Goal: Information Seeking & Learning: Learn about a topic

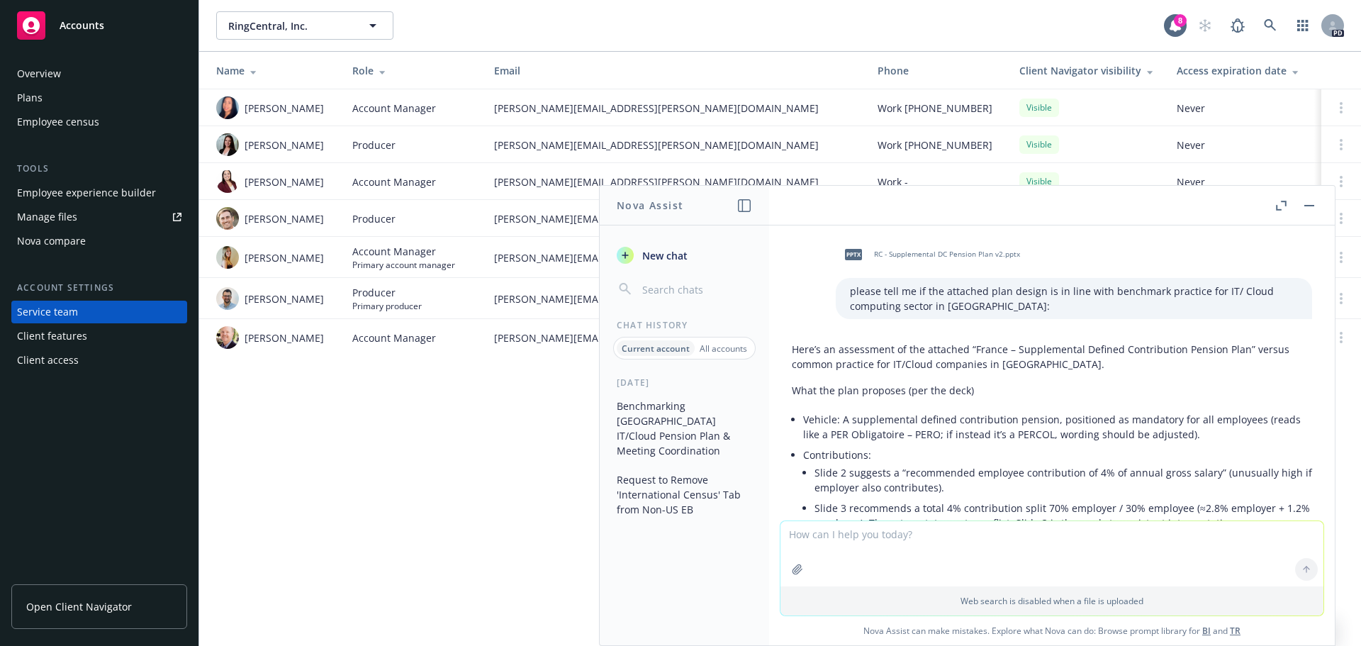
scroll to position [2766, 0]
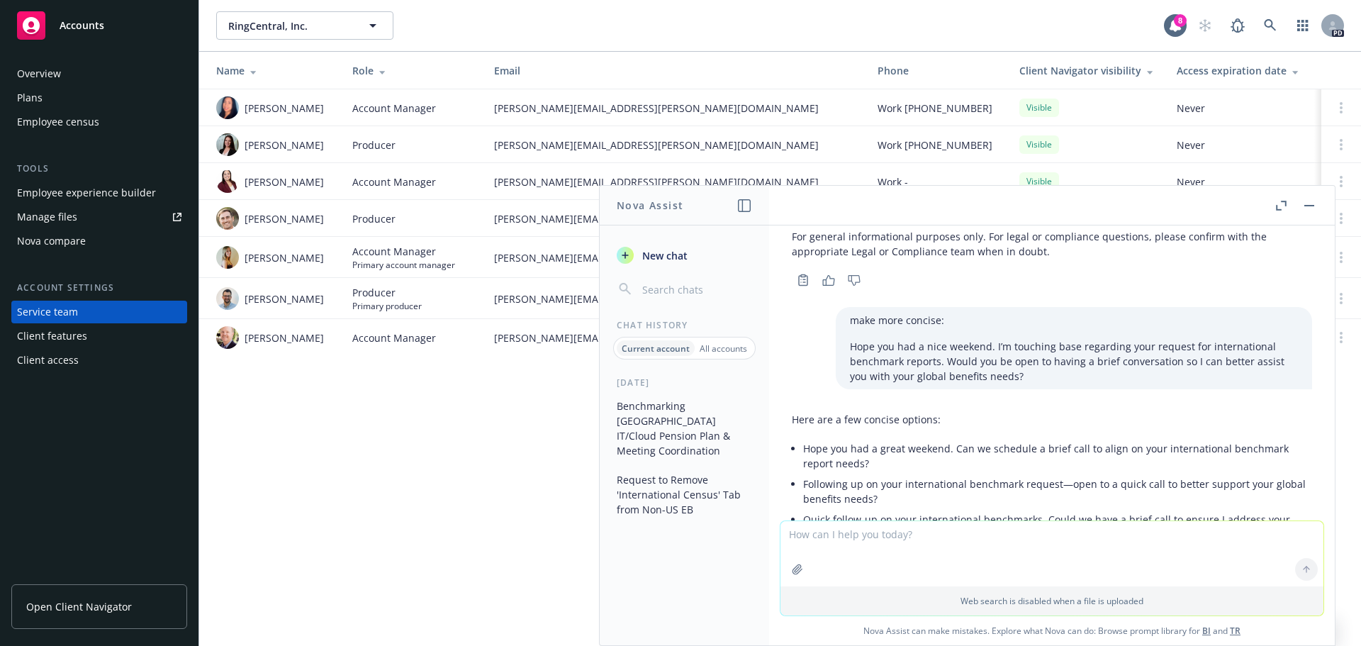
click at [883, 542] on textarea at bounding box center [1052, 553] width 543 height 65
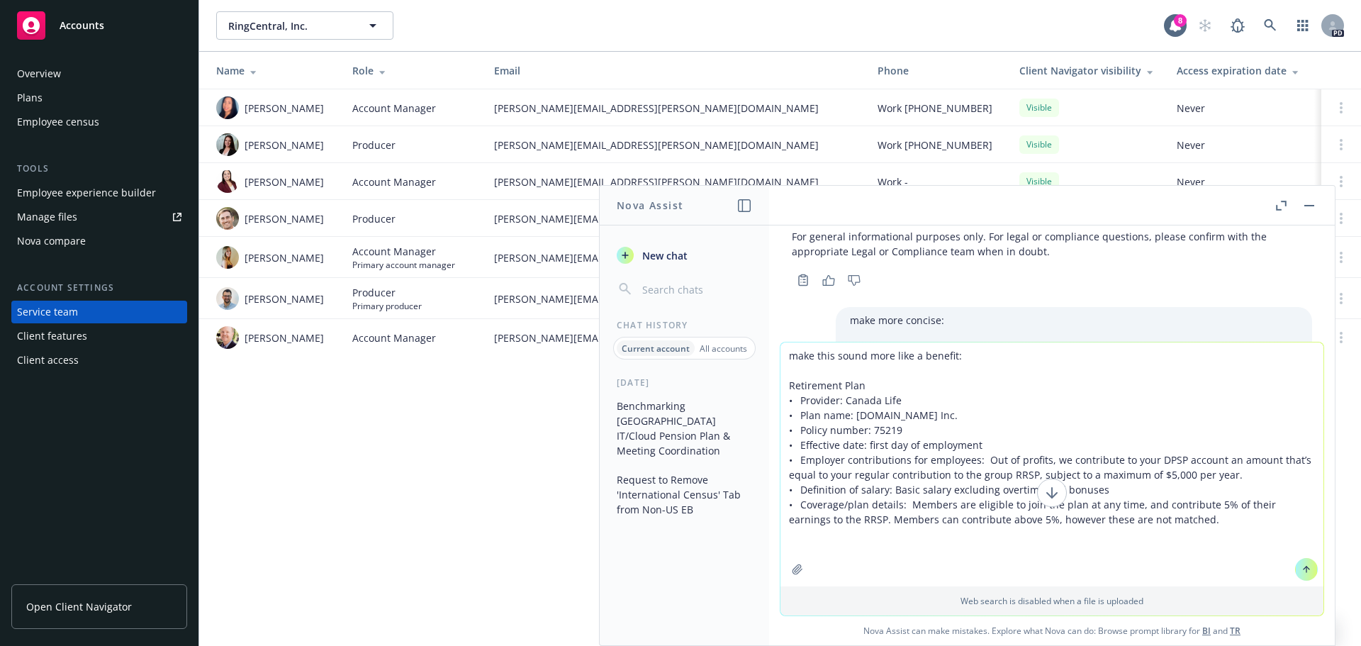
drag, startPoint x: 983, startPoint y: 447, endPoint x: 781, endPoint y: 391, distance: 210.5
click at [781, 391] on textarea "make this sound more like a benefit: Retirement Plan • Provider: Canada Life • …" at bounding box center [1052, 464] width 543 height 244
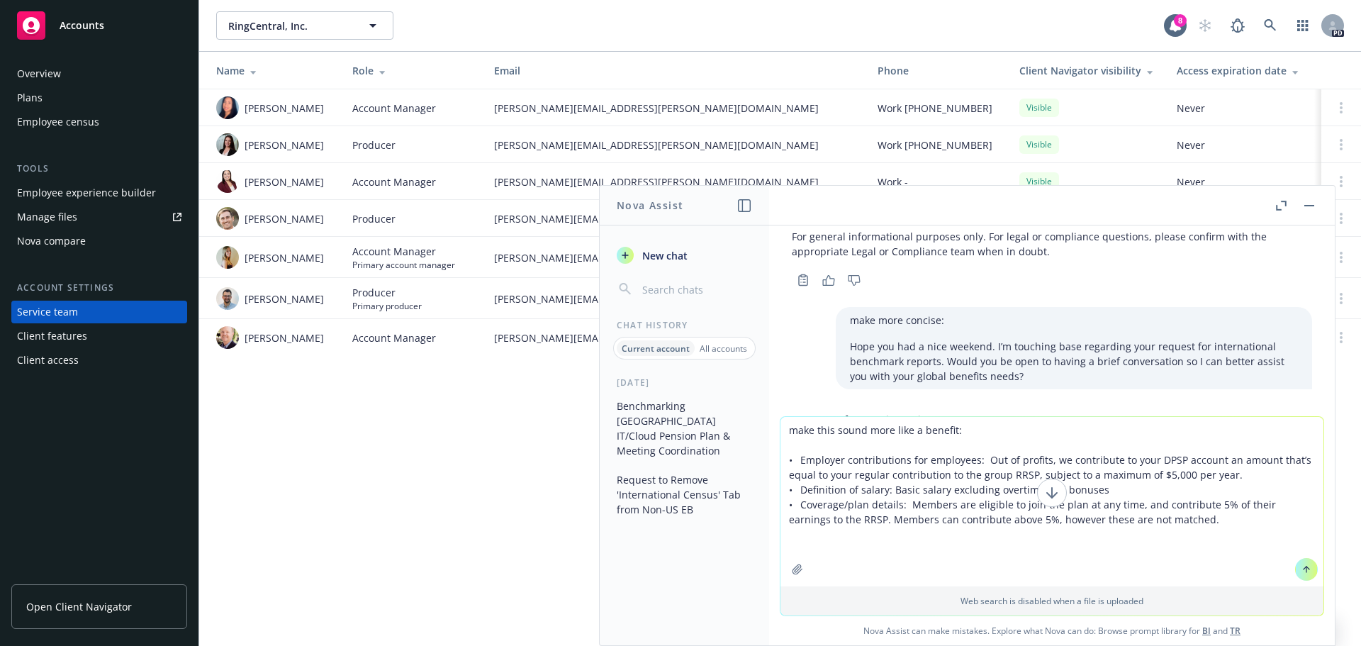
drag, startPoint x: 837, startPoint y: 461, endPoint x: 924, endPoint y: 458, distance: 88.0
click at [839, 461] on textarea "make this sound more like a benefit: • Employer contributions for employees: Ou…" at bounding box center [1052, 501] width 543 height 169
drag, startPoint x: 950, startPoint y: 459, endPoint x: 869, endPoint y: 465, distance: 81.0
click at [869, 465] on textarea "make this sound more like a benefit: • Employer is not contributions for employ…" at bounding box center [1052, 501] width 543 height 169
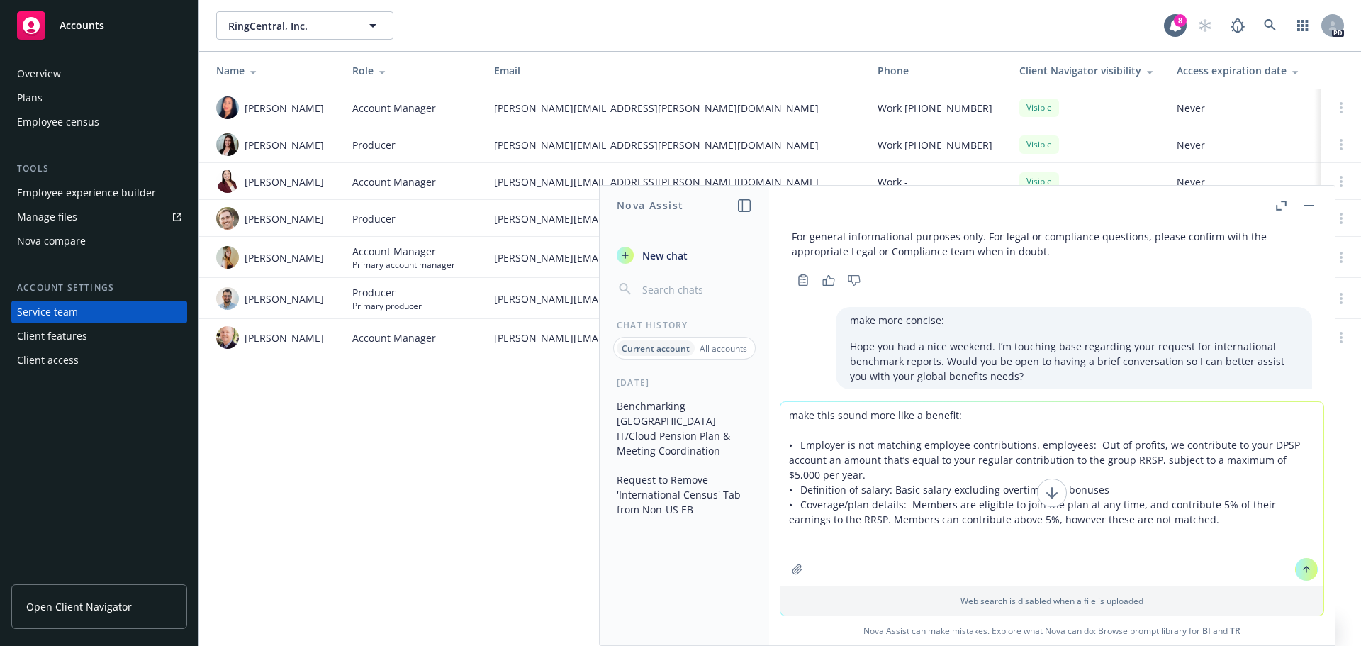
drag, startPoint x: 915, startPoint y: 473, endPoint x: 1027, endPoint y: 448, distance: 114.0
click at [1027, 448] on textarea "make this sound more like a benefit: • Employer is not matching employee contri…" at bounding box center [1052, 494] width 543 height 184
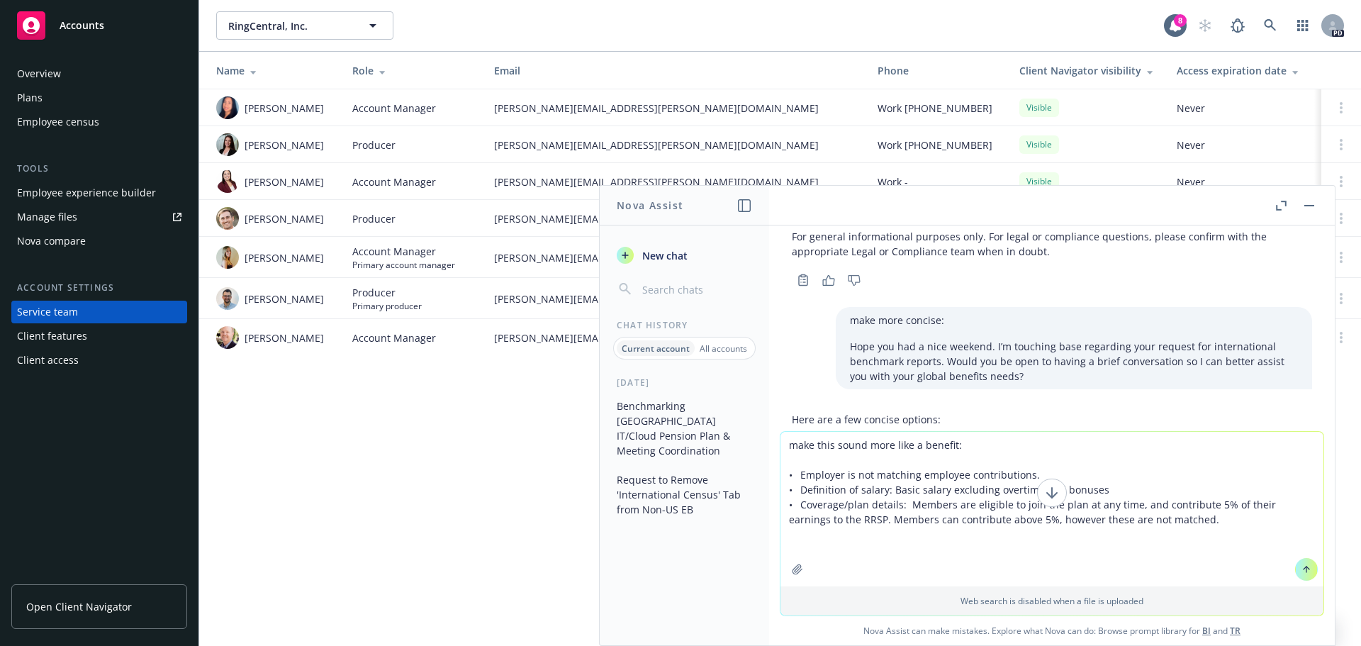
drag, startPoint x: 795, startPoint y: 491, endPoint x: 1125, endPoint y: 491, distance: 330.4
click at [1125, 491] on textarea "make this sound more like a benefit: • Employer is not matching employee contri…" at bounding box center [1052, 509] width 543 height 155
click at [1175, 522] on textarea "make this sound more like a benefit: • Employer is not matching employee contri…" at bounding box center [1052, 517] width 543 height 140
click at [1071, 506] on textarea "make this sound more like a benefit: • Employer is not matching employee contri…" at bounding box center [1052, 517] width 543 height 140
click at [1161, 515] on textarea "make this sound more like a benefit: • Employer is not matching employee contri…" at bounding box center [1052, 517] width 543 height 140
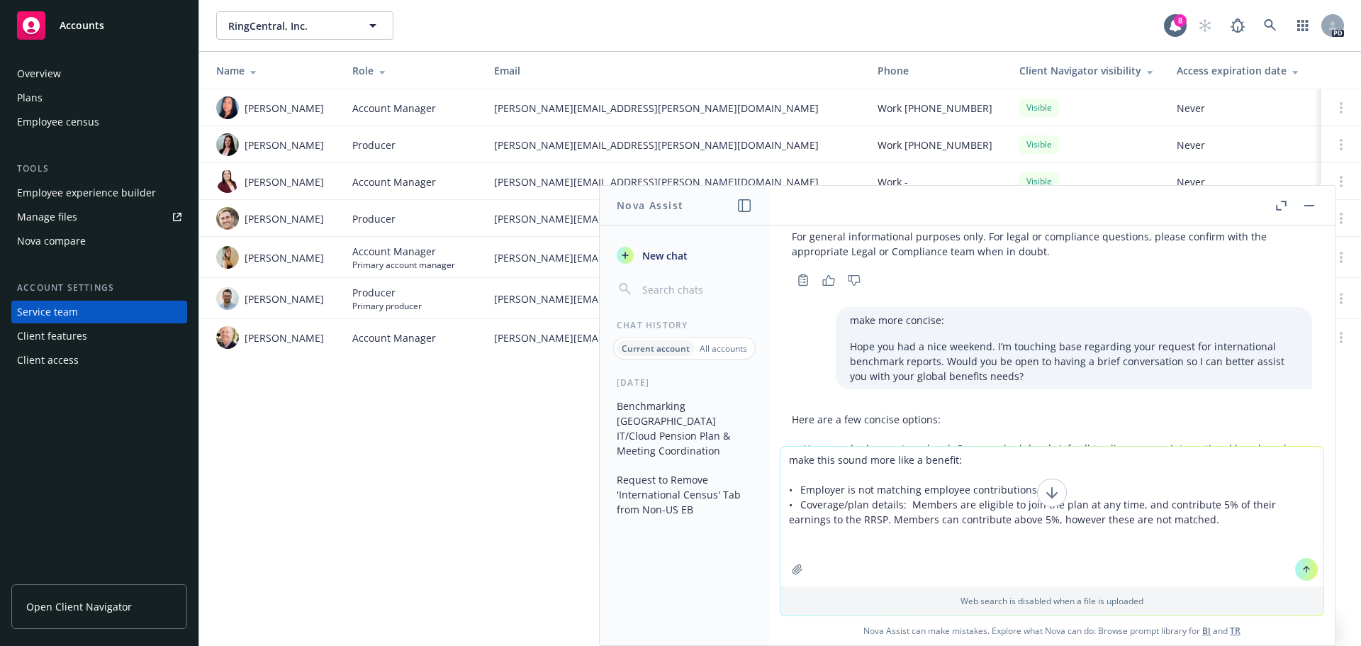
click at [831, 521] on textarea "make this sound more like a benefit: • Employer is not matching employee contri…" at bounding box center [1052, 517] width 543 height 140
drag, startPoint x: 1158, startPoint y: 520, endPoint x: 992, endPoint y: 519, distance: 165.9
click at [992, 519] on textarea "make this sound more like a benefit: • Employer is not matching employee contri…" at bounding box center [1052, 517] width 543 height 140
drag, startPoint x: 961, startPoint y: 459, endPoint x: 890, endPoint y: 461, distance: 70.9
click at [890, 461] on textarea "make this sound more like a benefit: • Employer is not matching employee contri…" at bounding box center [1052, 517] width 543 height 140
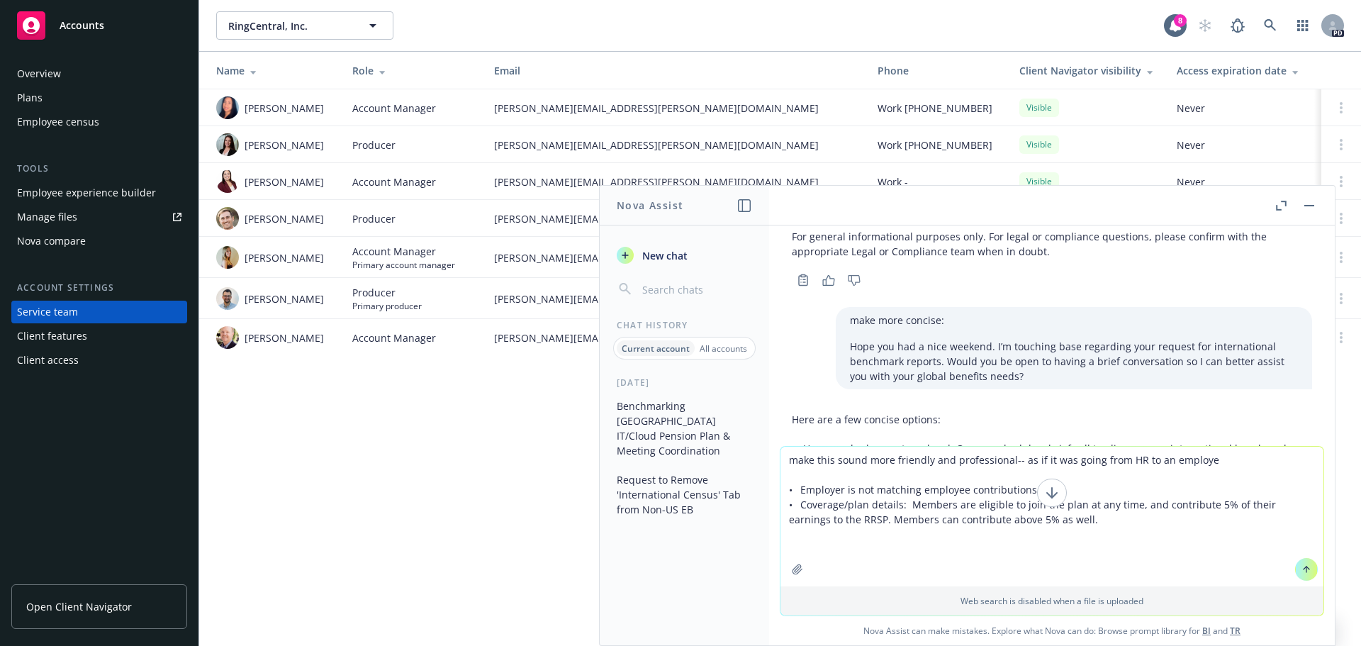
type textarea "make this sound more friendly and professional-- as if it was going from HR to …"
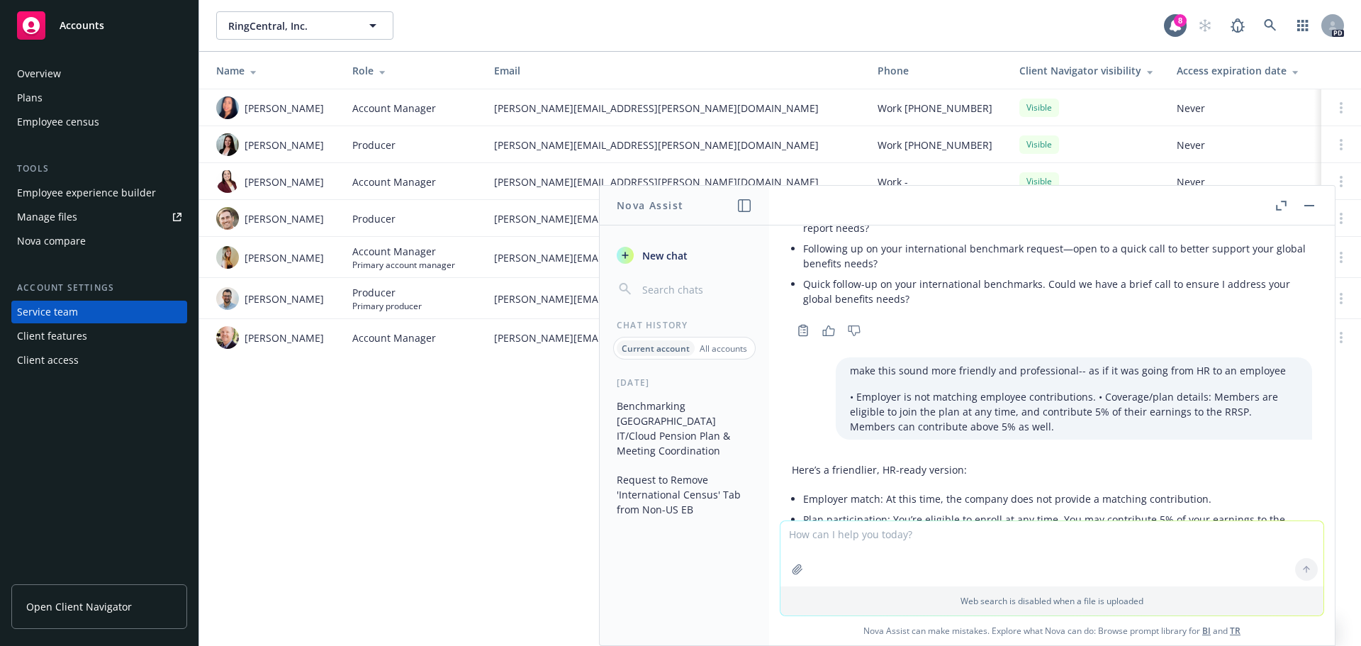
scroll to position [3001, 0]
drag, startPoint x: 1110, startPoint y: 445, endPoint x: 891, endPoint y: 432, distance: 219.5
click at [891, 509] on li "Plan participation: You’re eligible to enroll at any time. You may contribute 5…" at bounding box center [1057, 526] width 509 height 35
copy li "You’re eligible to enroll at any time. You may contribute 5% of your earnings t…"
click at [1097, 509] on li "Plan participation: You’re eligible to enroll at any time. You may contribute 5…" at bounding box center [1057, 526] width 509 height 35
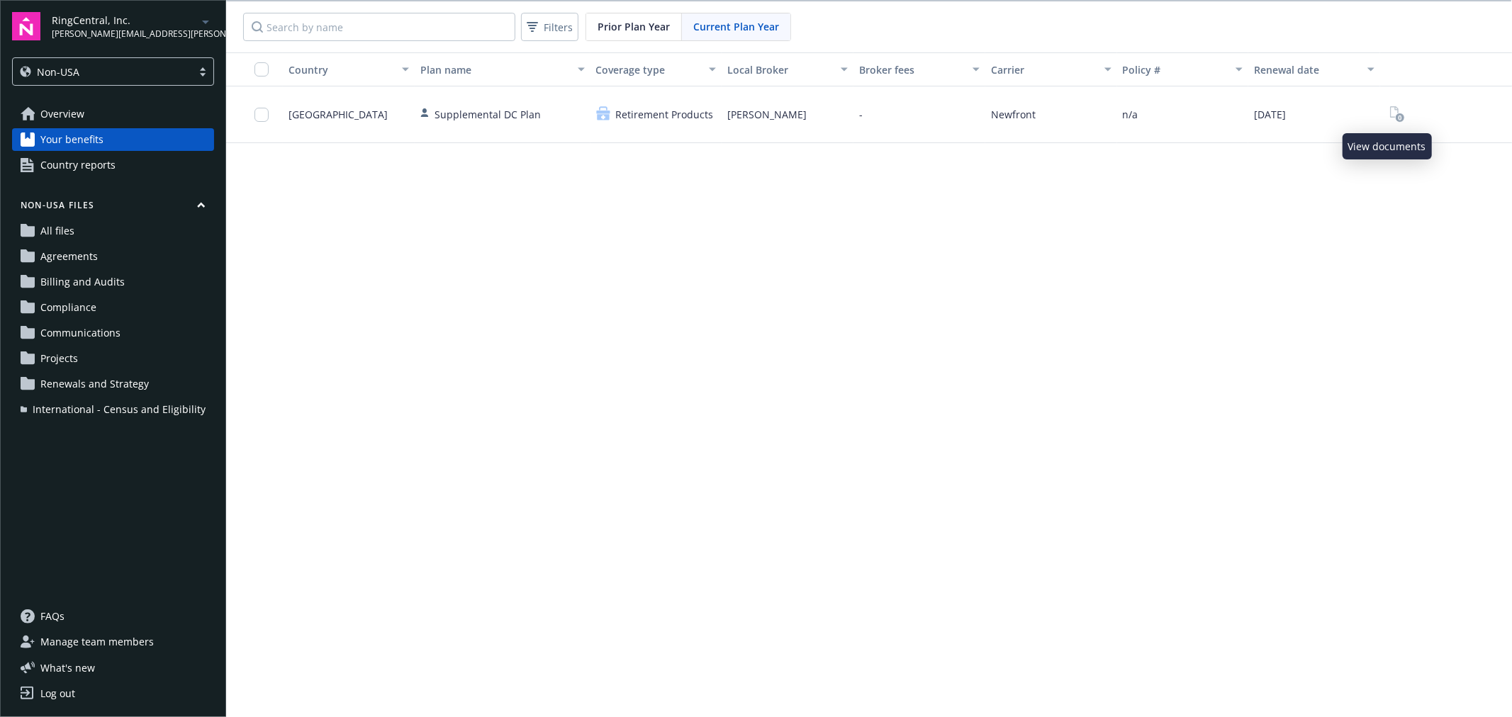
drag, startPoint x: 1385, startPoint y: 113, endPoint x: 1377, endPoint y: 138, distance: 25.1
click at [1390, 113] on icon "View Plan Documents" at bounding box center [1397, 114] width 15 height 16
